Goal: Task Accomplishment & Management: Use online tool/utility

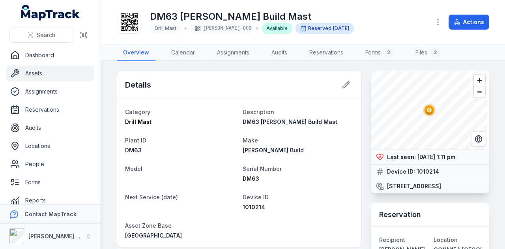
click at [66, 69] on link "Assets" at bounding box center [50, 74] width 88 height 16
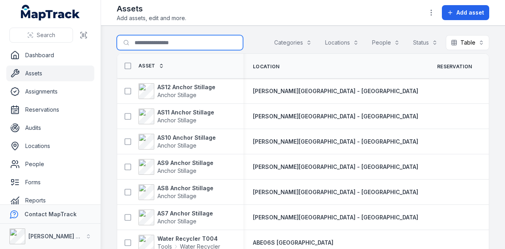
click at [184, 44] on input "Search for assets" at bounding box center [180, 42] width 126 height 15
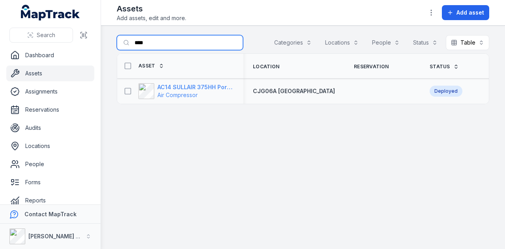
type input "****"
click at [177, 87] on strong "AC14 SULLAIR 375HH Portable Compressor" at bounding box center [195, 87] width 77 height 8
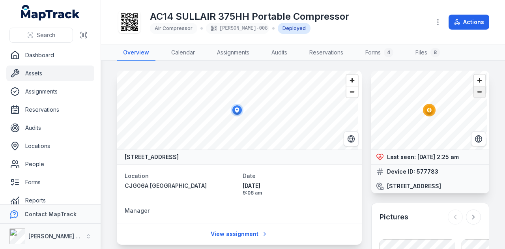
click at [476, 91] on span "Zoom out" at bounding box center [479, 91] width 11 height 11
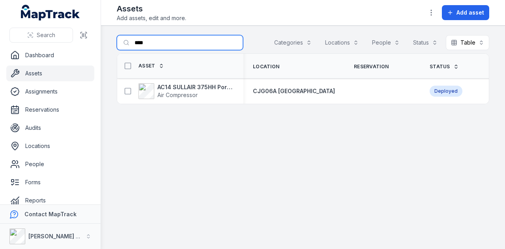
click at [188, 40] on input "****" at bounding box center [180, 42] width 126 height 15
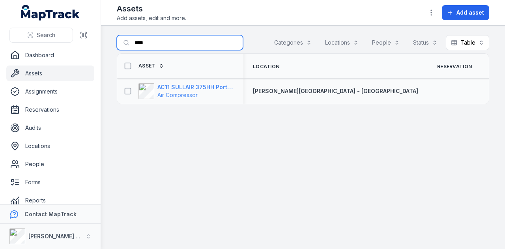
type input "****"
click at [196, 87] on strong "AC11 SULLAIR 375HH Portable Compressor" at bounding box center [195, 87] width 77 height 8
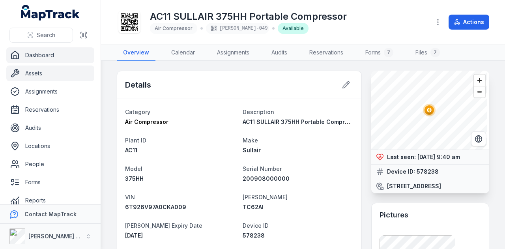
click at [39, 54] on link "Dashboard" at bounding box center [50, 55] width 88 height 16
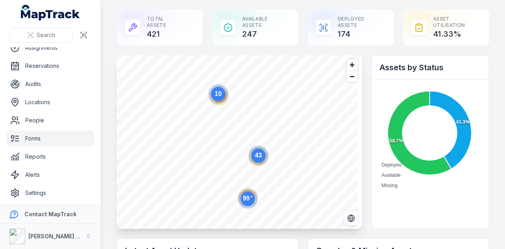
scroll to position [45, 0]
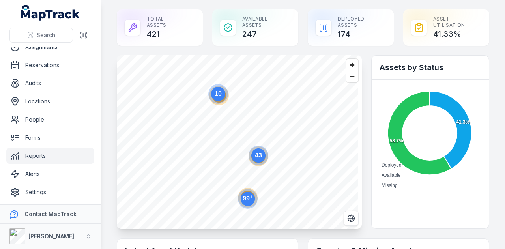
click at [67, 154] on link "Reports" at bounding box center [50, 156] width 88 height 16
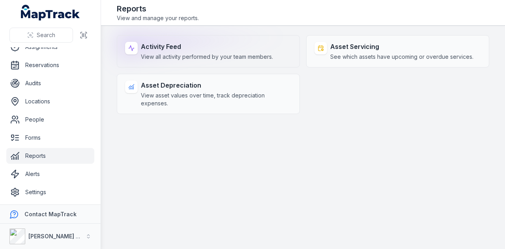
click at [265, 56] on span "View all activity performed by your team members." at bounding box center [207, 57] width 132 height 8
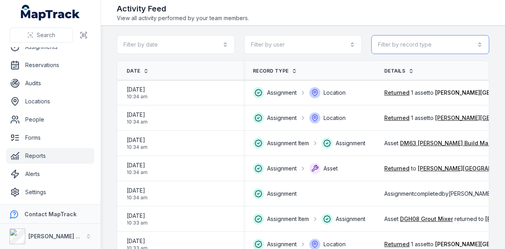
click at [454, 45] on button "Filter by record type" at bounding box center [430, 44] width 118 height 19
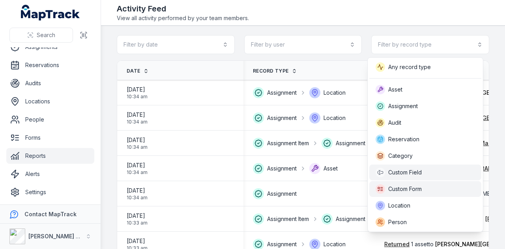
click at [429, 181] on div "Custom Form" at bounding box center [425, 189] width 112 height 16
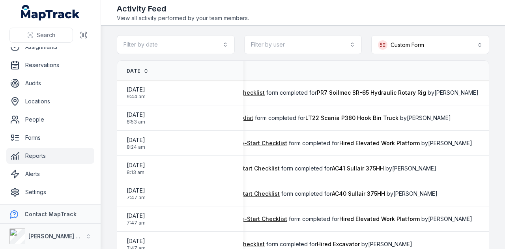
click at [227, 34] on main "**********" at bounding box center [303, 137] width 404 height 223
click at [227, 38] on button "Filter by date" at bounding box center [176, 44] width 118 height 19
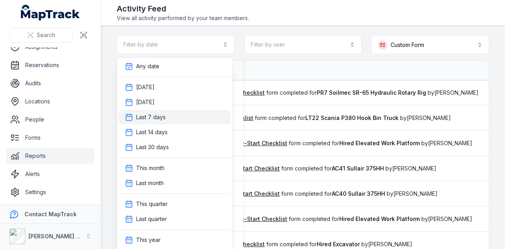
click at [207, 117] on div "Last 7 days" at bounding box center [174, 117] width 99 height 8
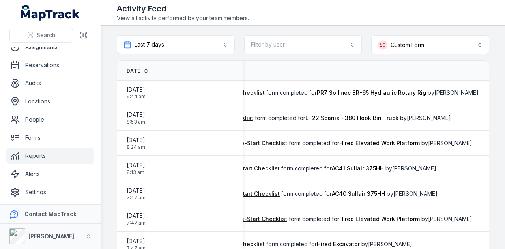
click at [135, 69] on span "Date" at bounding box center [133, 71] width 13 height 6
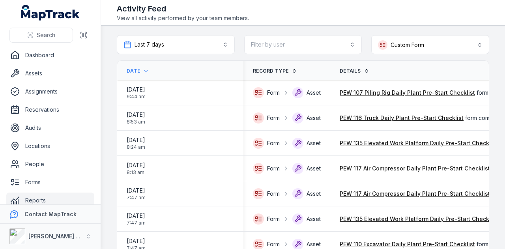
click at [133, 69] on span "Date" at bounding box center [133, 71] width 13 height 6
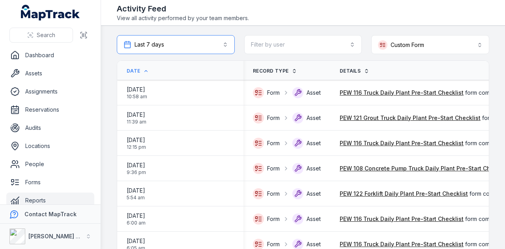
click at [215, 46] on button "Last 7 days ******" at bounding box center [176, 44] width 118 height 19
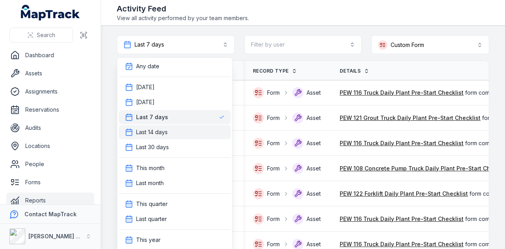
click at [207, 131] on div "Last 14 days" at bounding box center [174, 132] width 99 height 8
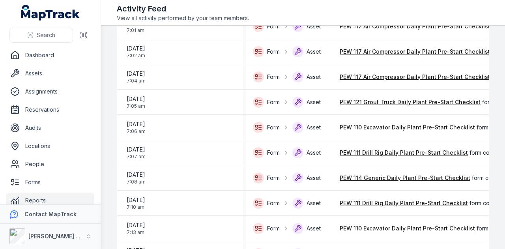
scroll to position [1125, 0]
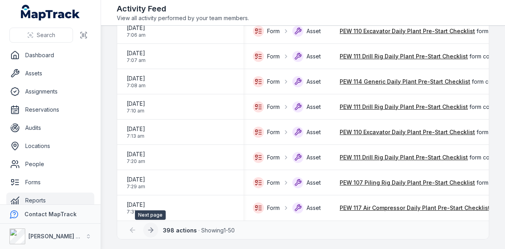
click at [154, 230] on icon at bounding box center [151, 230] width 8 height 8
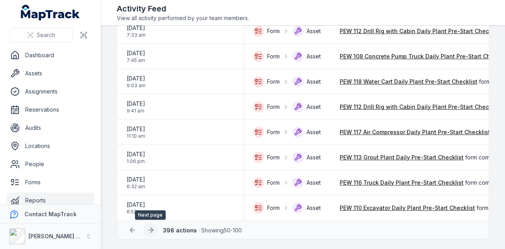
click at [153, 232] on icon at bounding box center [151, 230] width 8 height 8
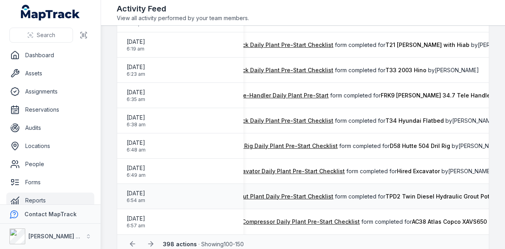
scroll to position [911, 0]
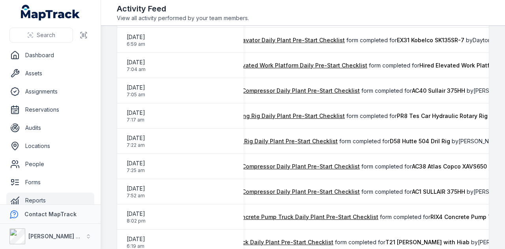
click at [62, 82] on ul "Dashboard Assets Assignments Reservations Audits Locations People Forms Reports…" at bounding box center [50, 145] width 88 height 197
click at [64, 73] on link "Assets" at bounding box center [50, 74] width 88 height 16
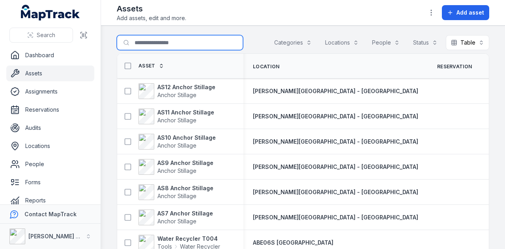
click at [177, 42] on input "Search for assets" at bounding box center [180, 42] width 126 height 15
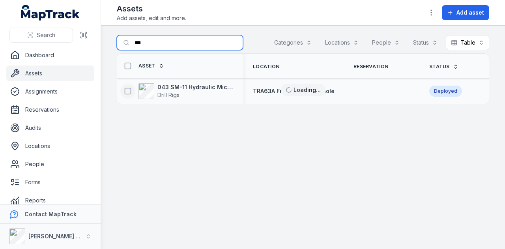
type input "***"
click at [129, 91] on icon at bounding box center [128, 91] width 8 height 8
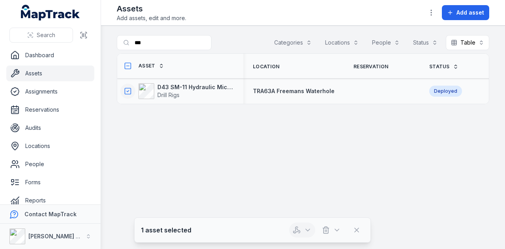
click at [305, 233] on icon "button" at bounding box center [308, 230] width 8 height 8
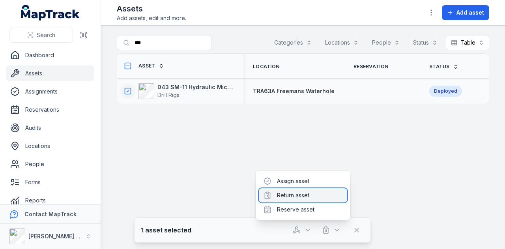
click at [298, 198] on div "Return asset" at bounding box center [303, 195] width 88 height 14
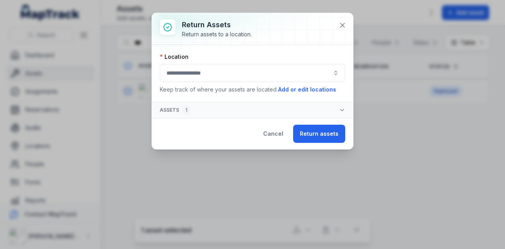
click at [220, 72] on button "button" at bounding box center [253, 73] width 186 height 18
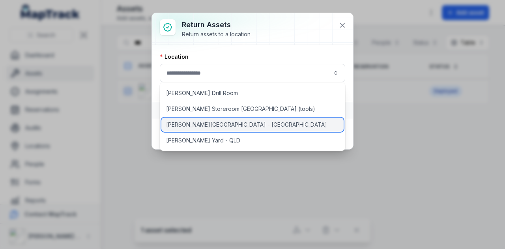
click at [219, 126] on div "[PERSON_NAME][GEOGRAPHIC_DATA] - [GEOGRAPHIC_DATA]" at bounding box center [252, 125] width 183 height 14
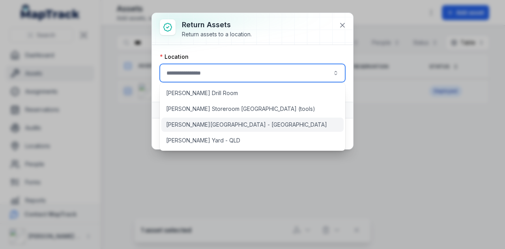
type input "**********"
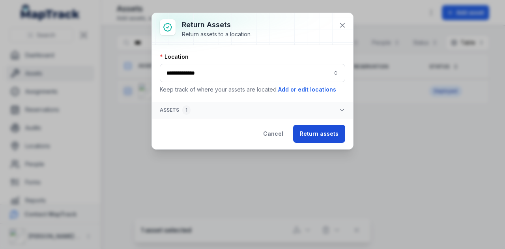
click at [328, 139] on button "Return assets" at bounding box center [319, 134] width 52 height 18
